Goal: Transaction & Acquisition: Obtain resource

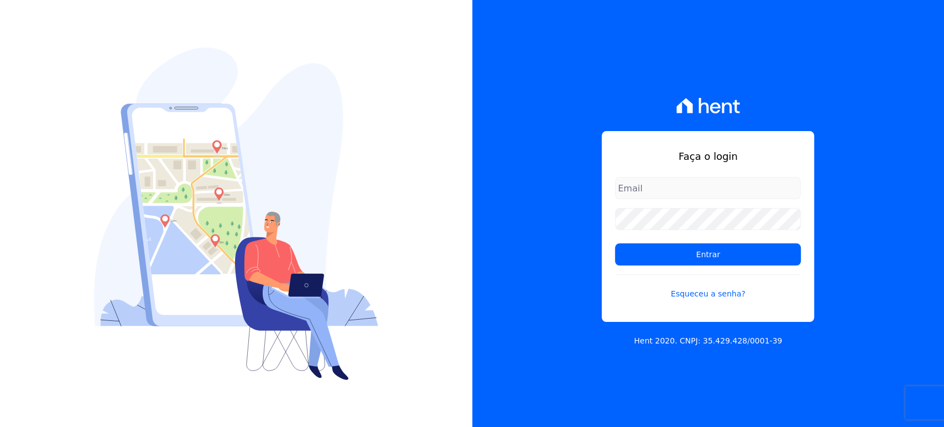
click at [721, 179] on input "email" at bounding box center [708, 188] width 186 height 22
type input "financeiro@genesisempreendimentos.com.br"
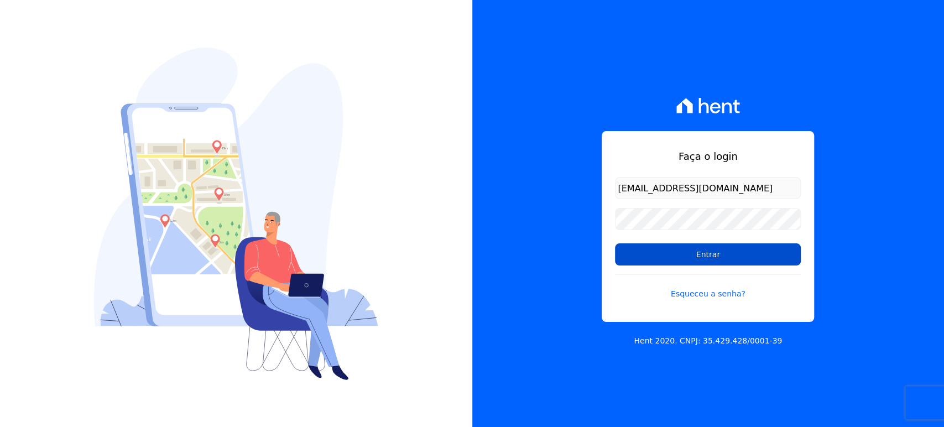
click at [707, 259] on input "Entrar" at bounding box center [708, 254] width 186 height 22
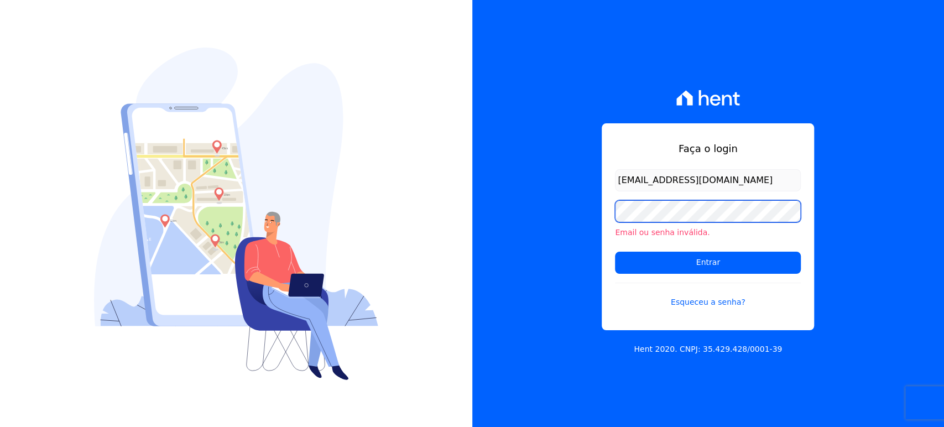
click at [535, 207] on div "Faça o login [EMAIL_ADDRESS][DOMAIN_NAME] Email ou senha inválida. Entrar Esque…" at bounding box center [708, 213] width 472 height 427
click at [851, 178] on div "Faça o login [EMAIL_ADDRESS][DOMAIN_NAME] Email ou senha inválida. Entrar Esque…" at bounding box center [708, 213] width 472 height 427
click at [599, 54] on div "Faça o login [EMAIL_ADDRESS][DOMAIN_NAME] Email ou senha inválida. Entrar Esque…" at bounding box center [708, 213] width 472 height 427
click at [615, 252] on input "Entrar" at bounding box center [708, 263] width 186 height 22
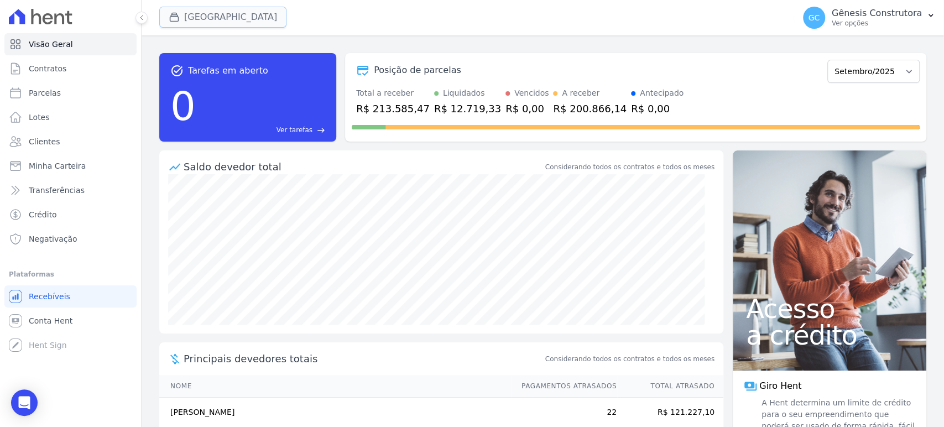
click at [238, 17] on button "[GEOGRAPHIC_DATA]" at bounding box center [222, 17] width 127 height 21
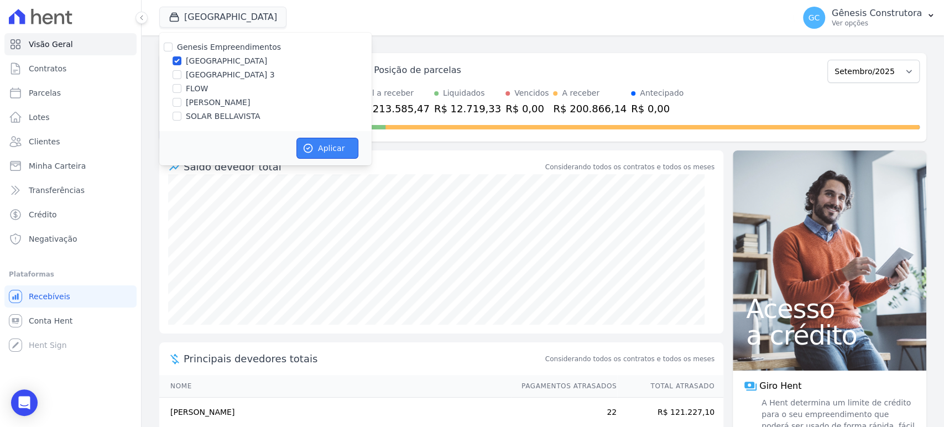
click at [320, 149] on button "Aplicar" at bounding box center [327, 148] width 62 height 21
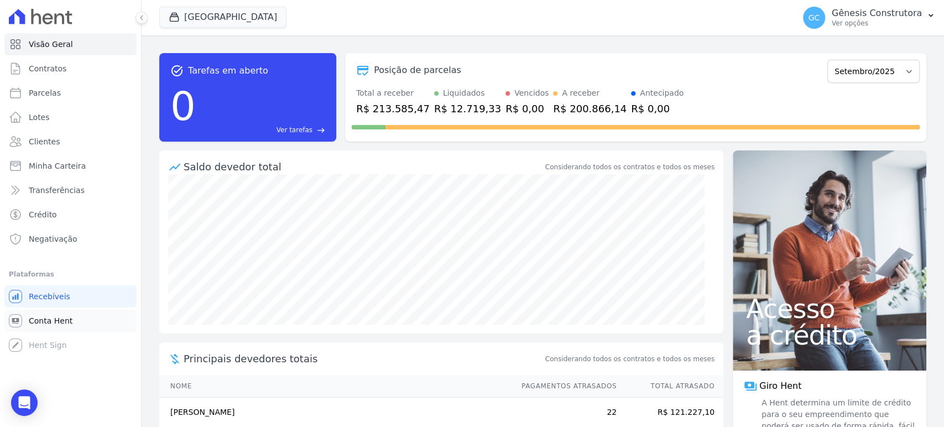
click at [75, 321] on link "Conta Hent" at bounding box center [70, 321] width 132 height 22
click at [66, 322] on span "Conta Hent" at bounding box center [51, 320] width 44 height 11
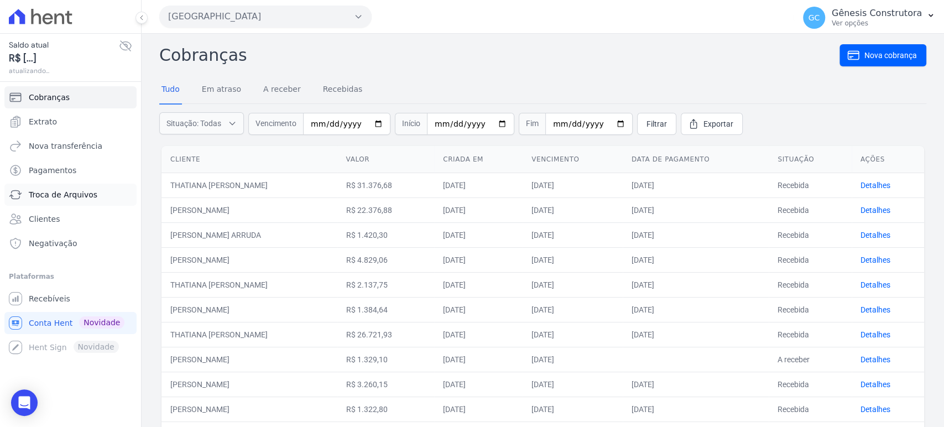
click at [76, 199] on span "Troca de Arquivos" at bounding box center [63, 194] width 69 height 11
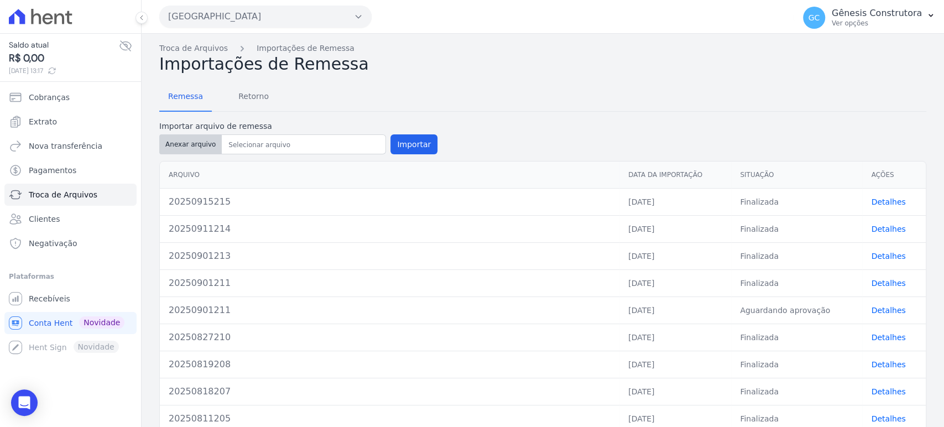
click at [196, 143] on button "Anexar arquivo" at bounding box center [190, 144] width 62 height 20
click at [180, 140] on button "Anexar arquivo" at bounding box center [190, 144] width 62 height 20
type input "20250925216"
click at [403, 146] on button "Importar" at bounding box center [413, 144] width 47 height 20
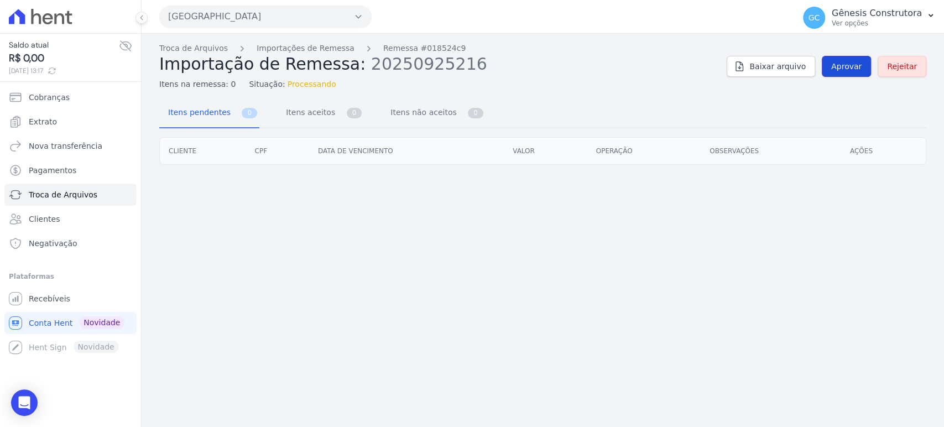
click at [861, 67] on span "Aprovar" at bounding box center [846, 66] width 30 height 11
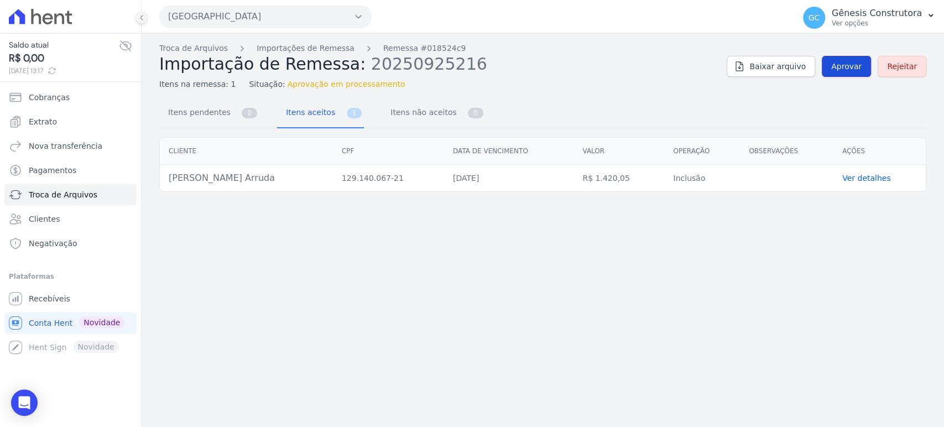
click at [840, 72] on link "Aprovar" at bounding box center [845, 66] width 49 height 21
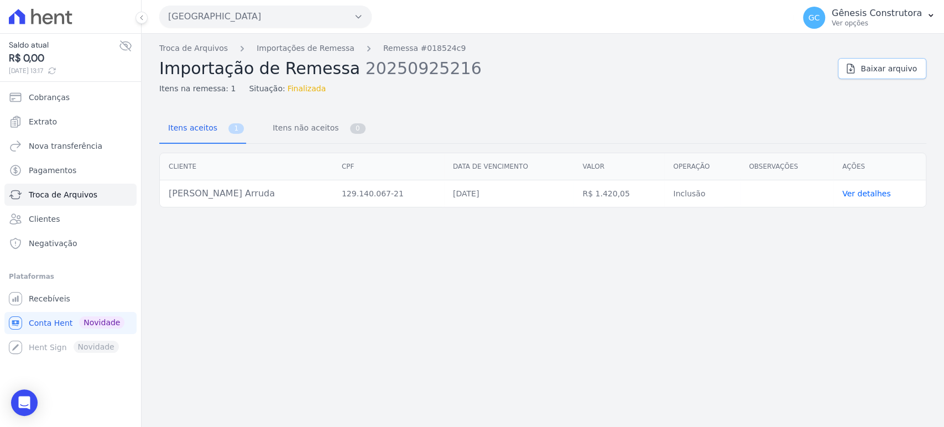
click at [884, 66] on span "Baixar arquivo" at bounding box center [888, 68] width 56 height 11
click at [659, 102] on div "Troca de Arquivos Importações de Remessa Remessa #018524c9 Importação de Remess…" at bounding box center [543, 230] width 802 height 393
click at [859, 196] on link "Ver detalhes" at bounding box center [866, 193] width 49 height 9
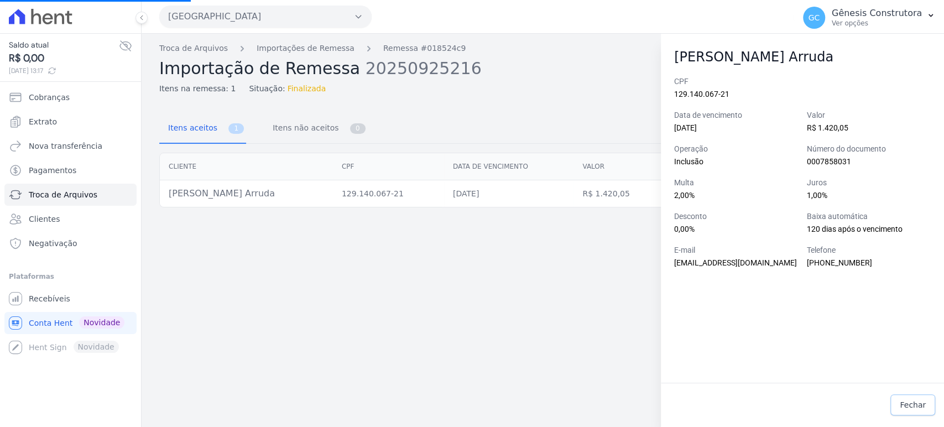
click at [907, 413] on link "Fechar" at bounding box center [912, 404] width 45 height 21
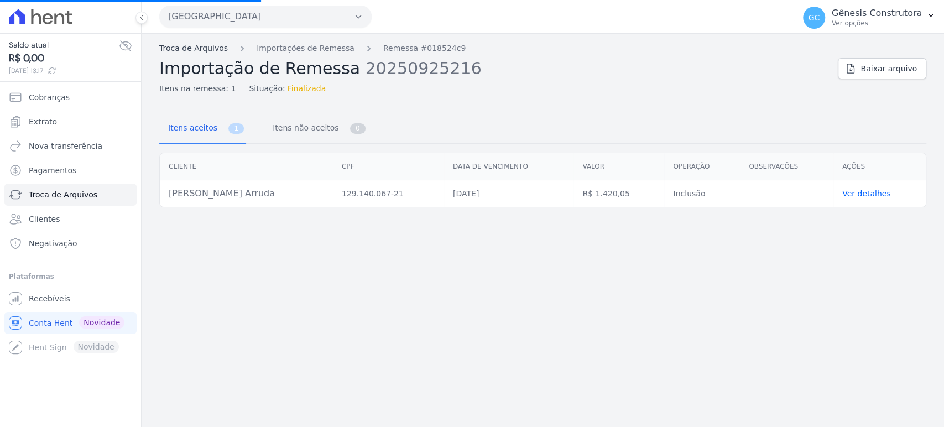
click at [202, 49] on link "Troca de Arquivos" at bounding box center [193, 49] width 69 height 12
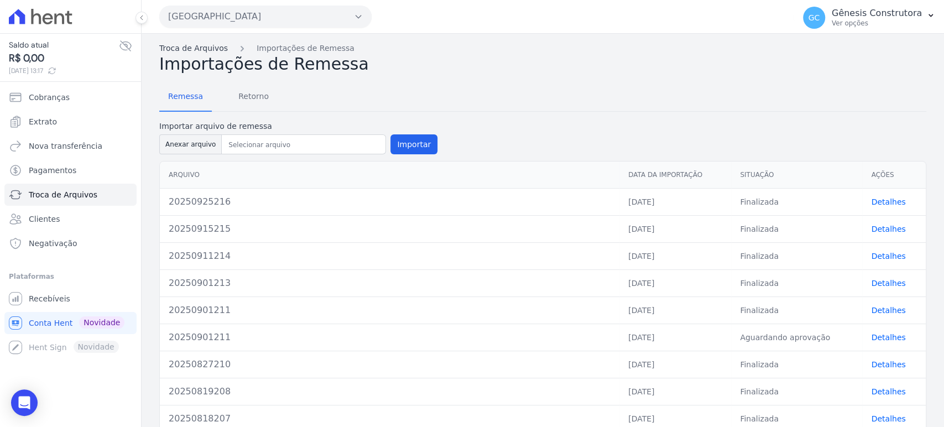
click at [185, 45] on link "Troca de Arquivos" at bounding box center [193, 49] width 69 height 12
click at [57, 294] on span "Recebíveis" at bounding box center [49, 298] width 41 height 11
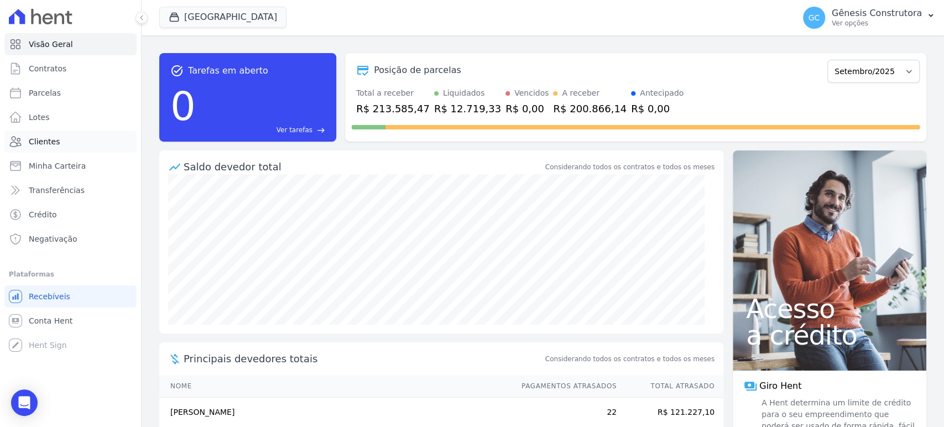
click at [70, 143] on link "Clientes" at bounding box center [70, 141] width 132 height 22
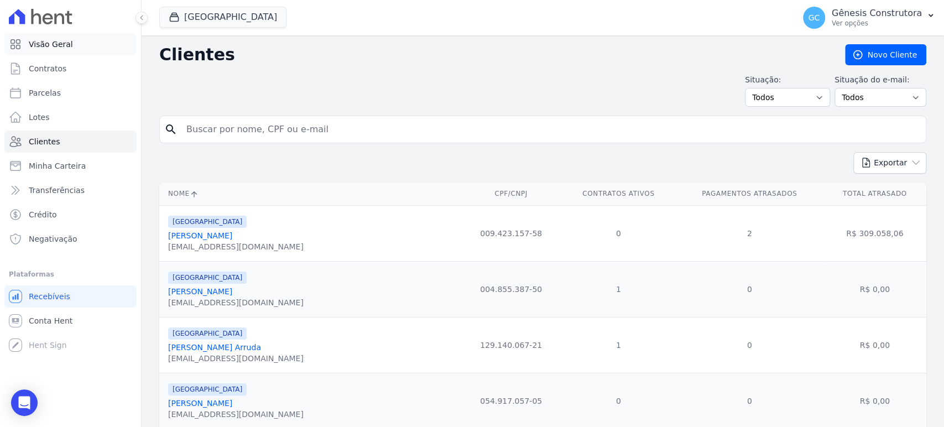
click at [74, 43] on link "Visão Geral" at bounding box center [70, 44] width 132 height 22
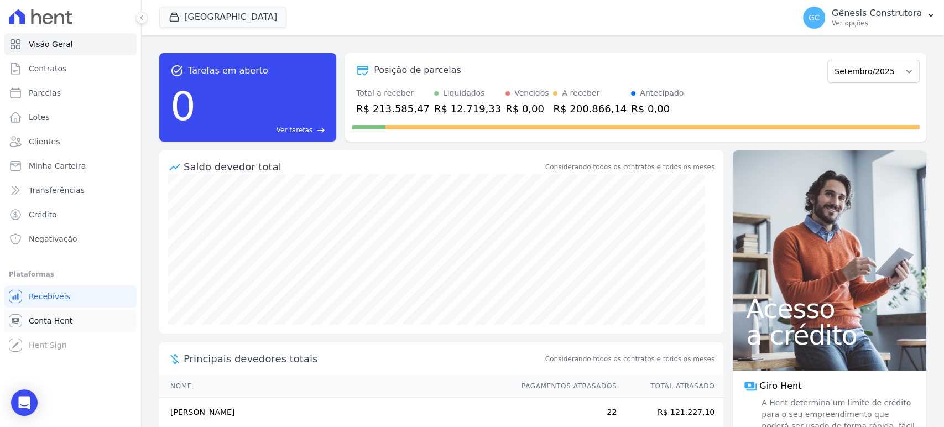
click at [57, 316] on span "Conta Hent" at bounding box center [51, 320] width 44 height 11
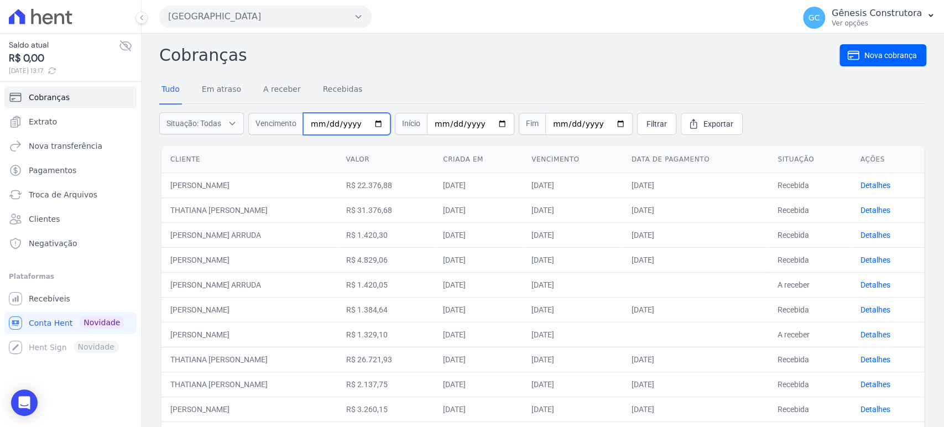
click at [316, 124] on input "date" at bounding box center [346, 124] width 87 height 22
click at [317, 124] on input "date" at bounding box center [346, 124] width 87 height 22
type input "2026-01-20"
click at [646, 118] on span "Filtrar" at bounding box center [656, 123] width 20 height 11
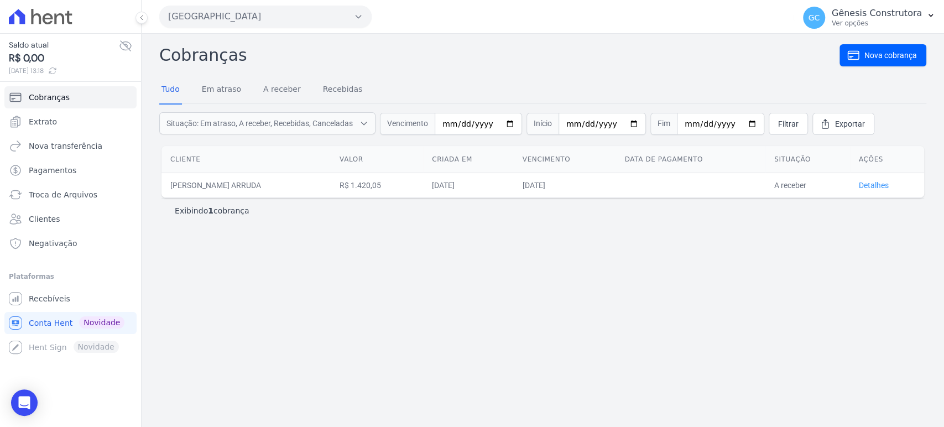
click at [878, 185] on link "Detalhes" at bounding box center [873, 185] width 30 height 9
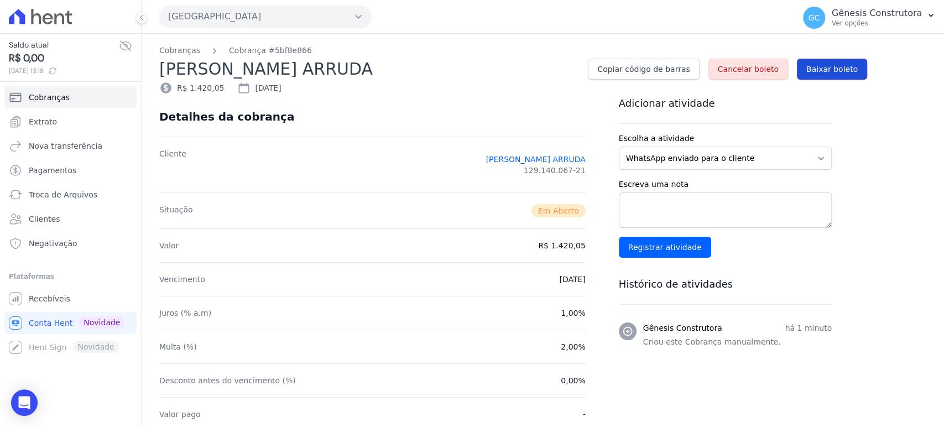
click at [823, 69] on span "Baixar boleto" at bounding box center [831, 69] width 51 height 11
click at [843, 69] on span "Baixar boleto" at bounding box center [831, 69] width 51 height 11
